Goal: Find specific page/section: Find specific page/section

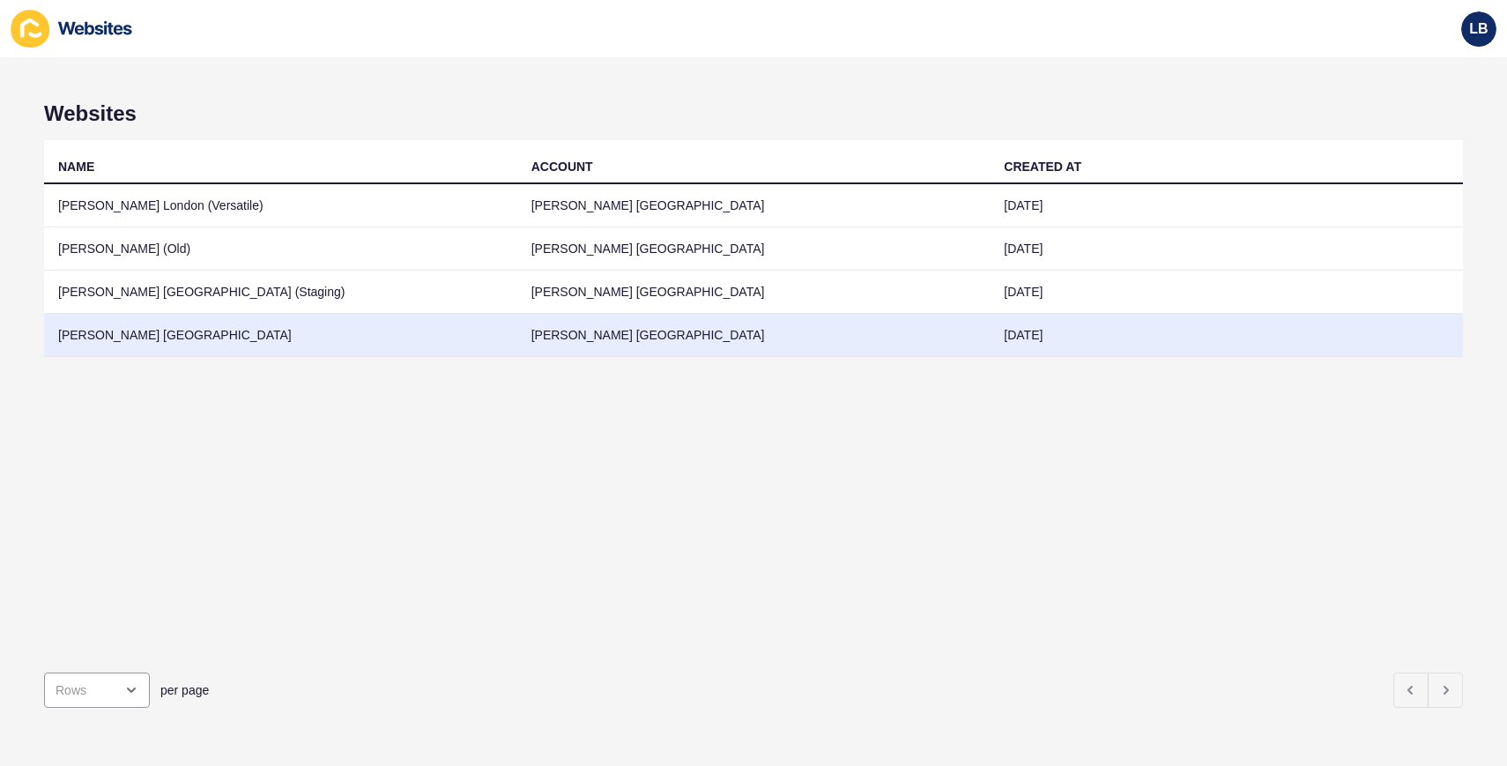
click at [374, 338] on td "[PERSON_NAME] [GEOGRAPHIC_DATA]" at bounding box center [280, 335] width 473 height 43
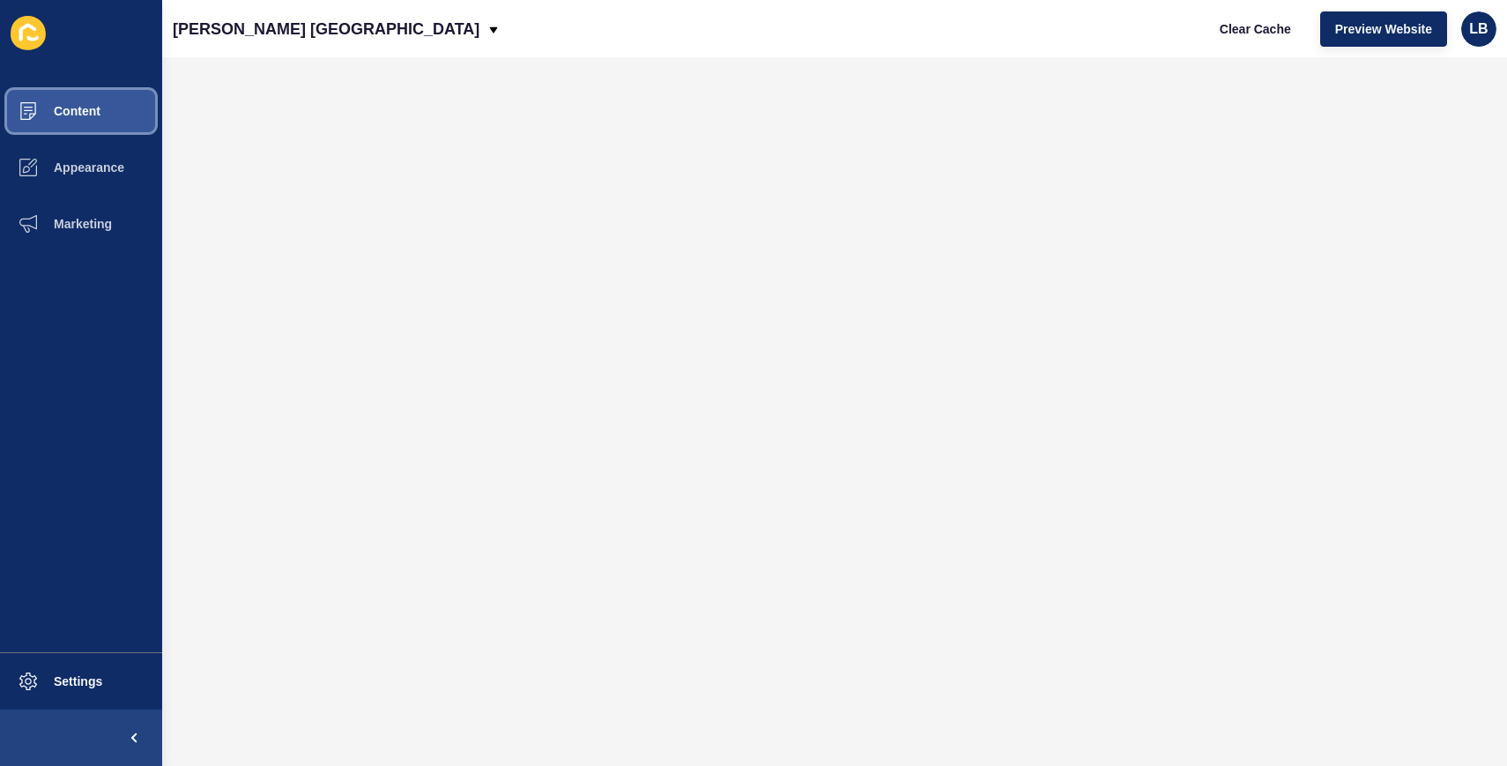
click at [106, 111] on button "Content" at bounding box center [81, 111] width 162 height 56
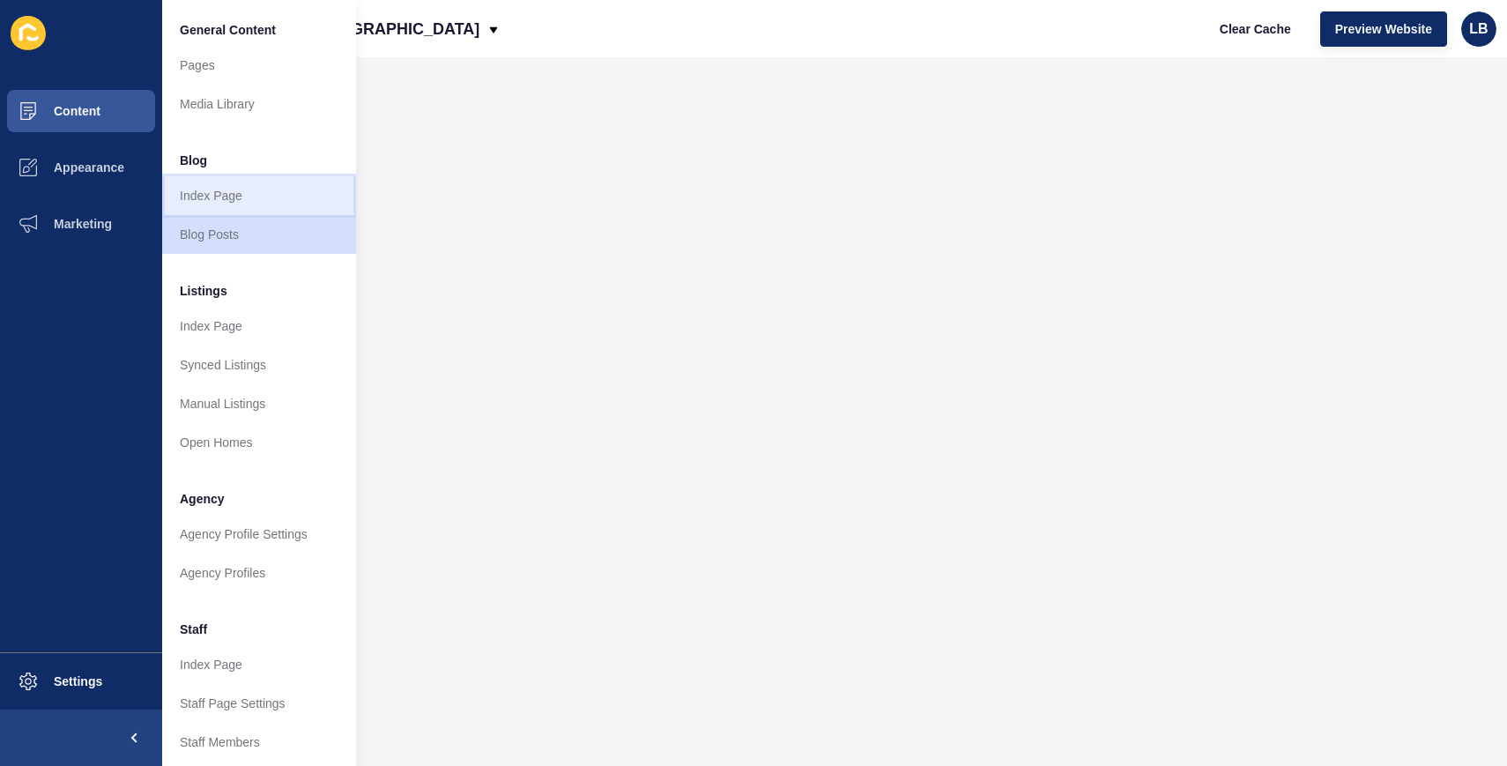
click at [226, 197] on link "Index Page" at bounding box center [259, 195] width 194 height 39
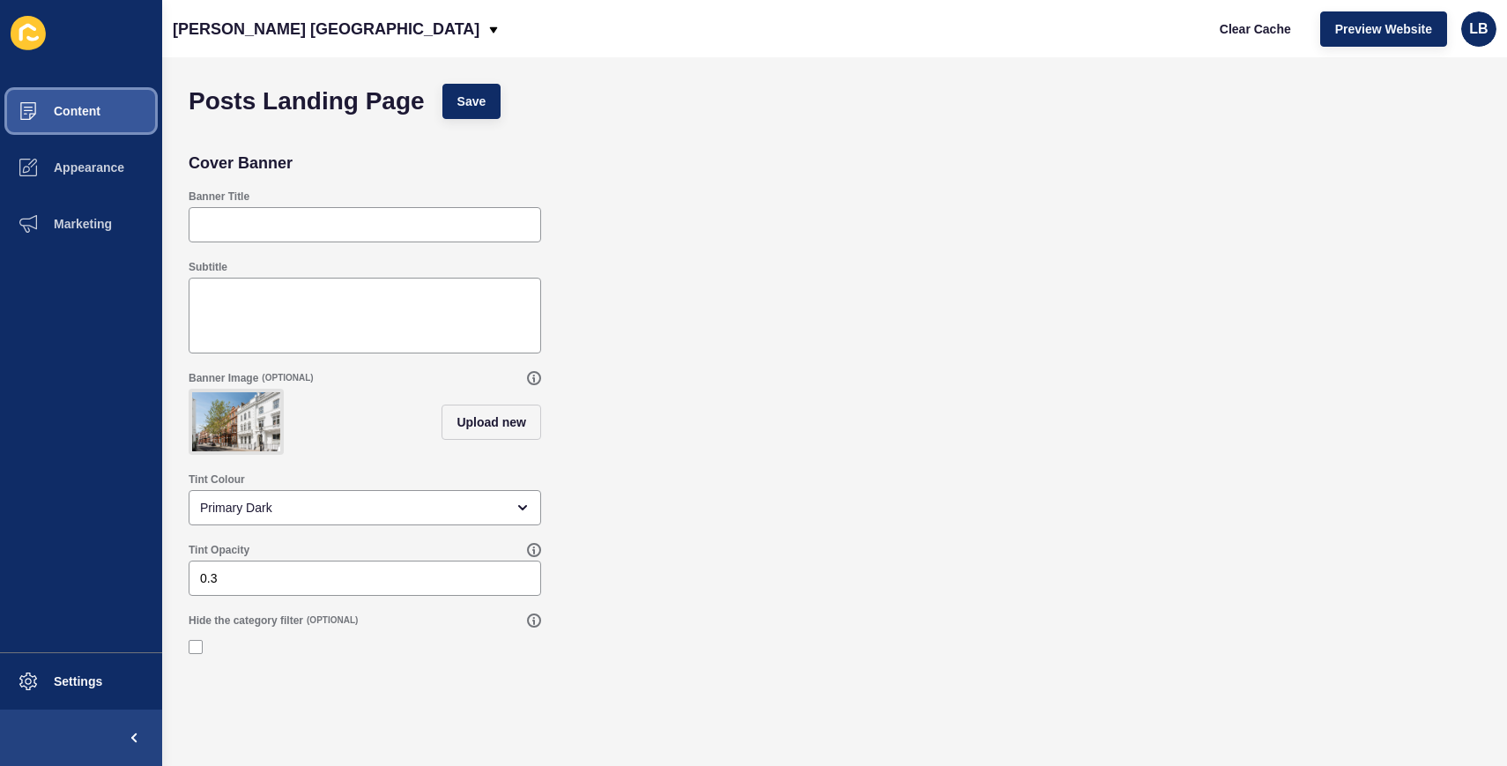
click at [93, 109] on span "Content" at bounding box center [48, 111] width 103 height 14
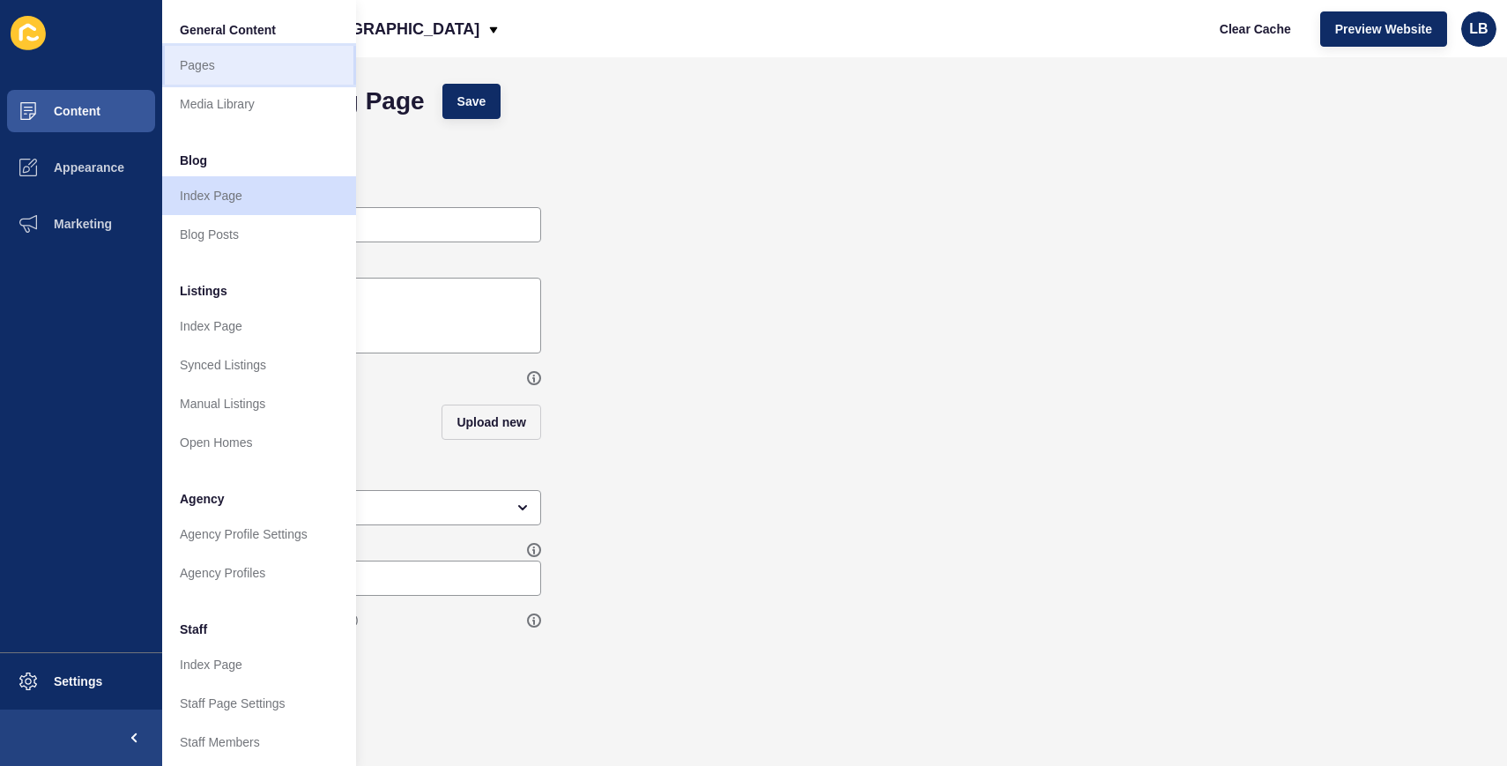
click at [229, 74] on link "Pages" at bounding box center [259, 65] width 194 height 39
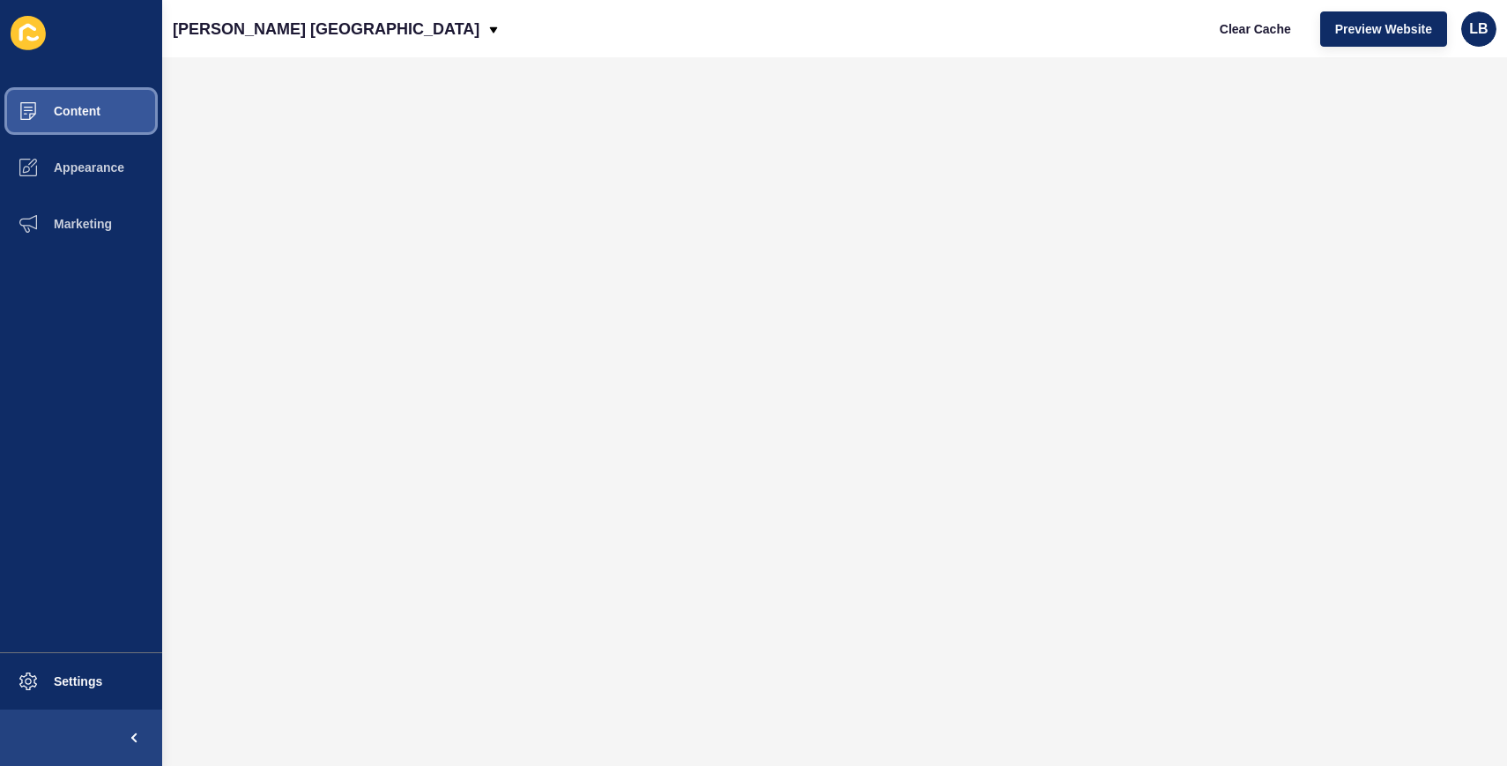
click at [95, 113] on span "Content" at bounding box center [48, 111] width 103 height 14
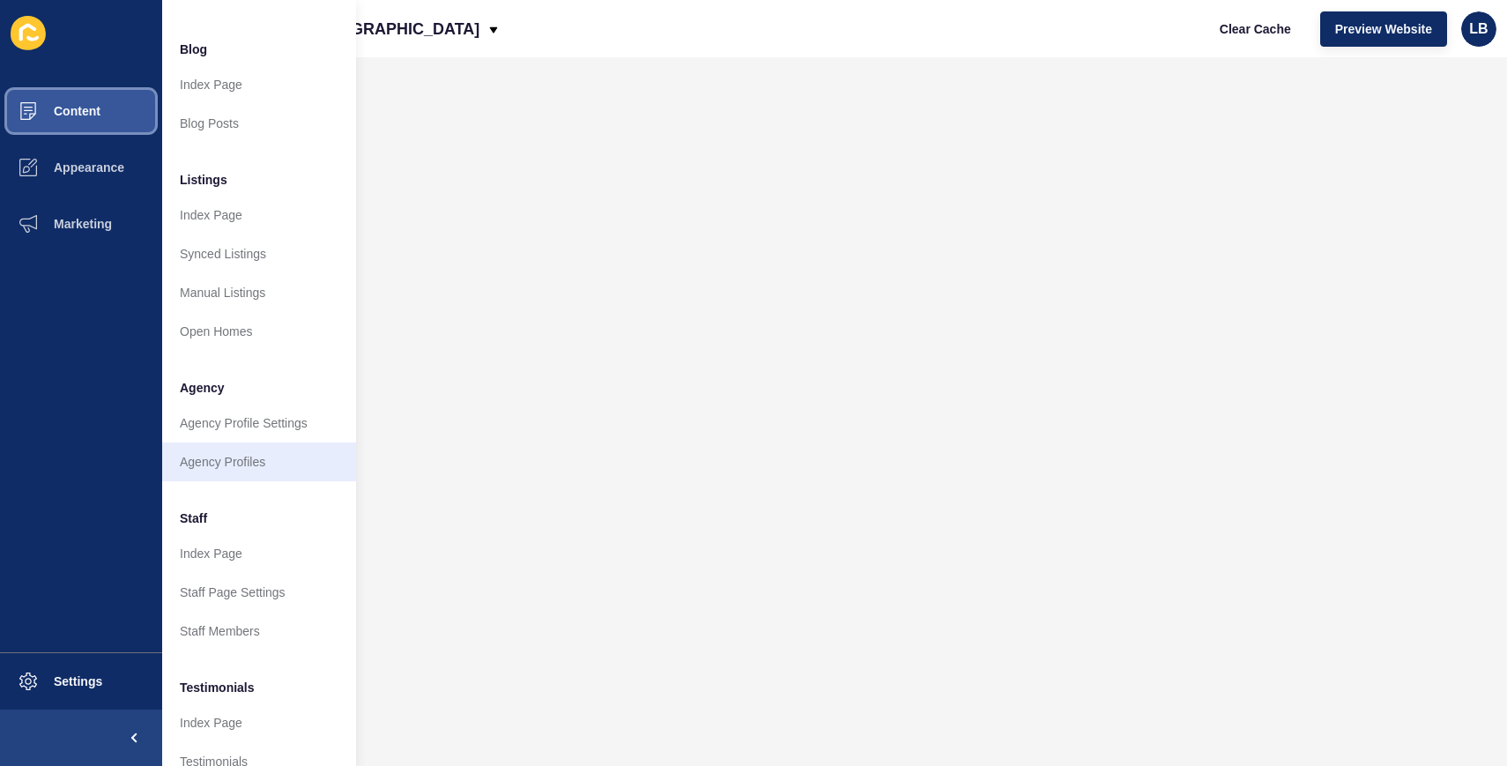
scroll to position [111, 0]
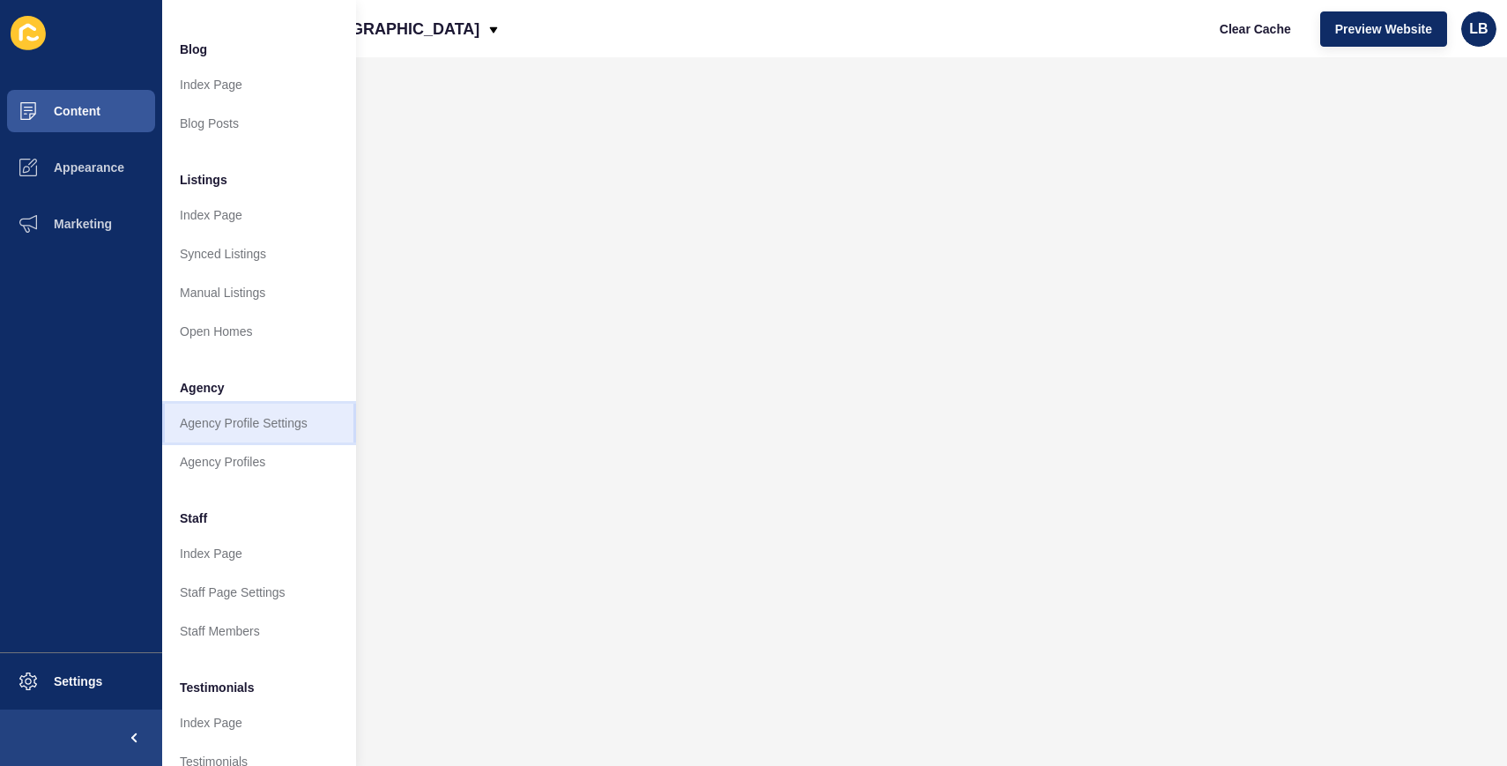
click at [290, 431] on link "Agency Profile Settings" at bounding box center [259, 423] width 194 height 39
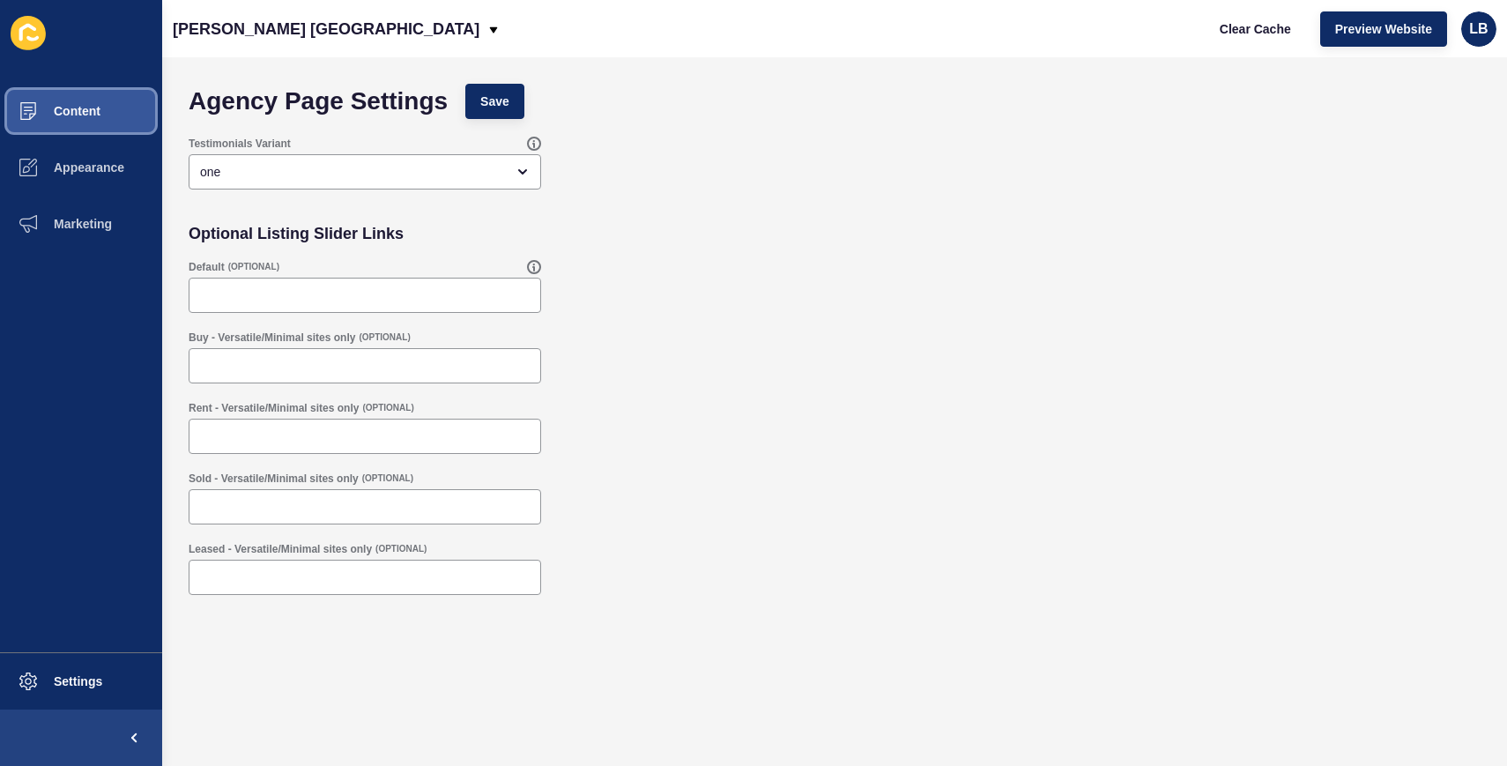
click at [102, 100] on button "Content" at bounding box center [81, 111] width 162 height 56
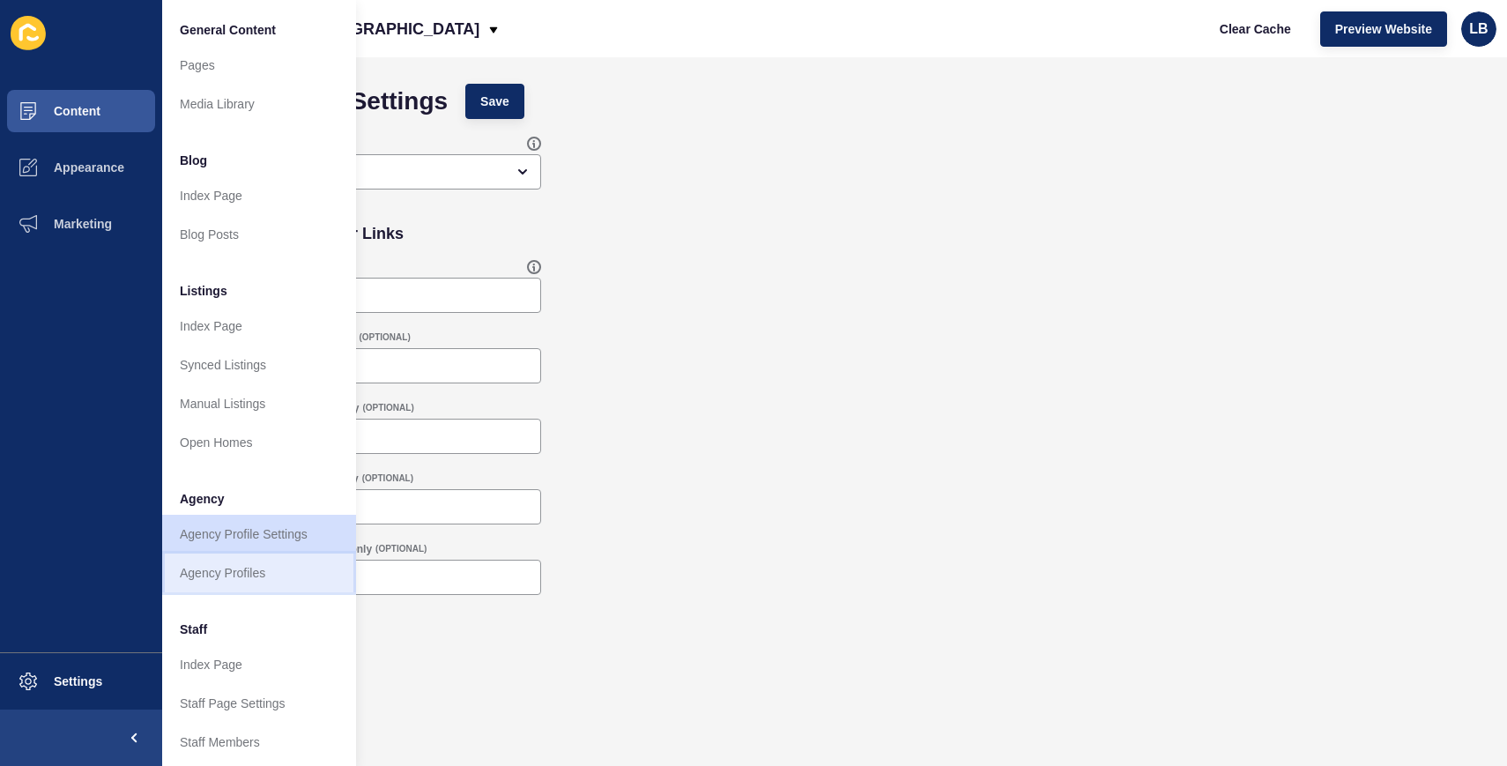
click at [278, 573] on link "Agency Profiles" at bounding box center [259, 572] width 194 height 39
